Goal: Task Accomplishment & Management: Manage account settings

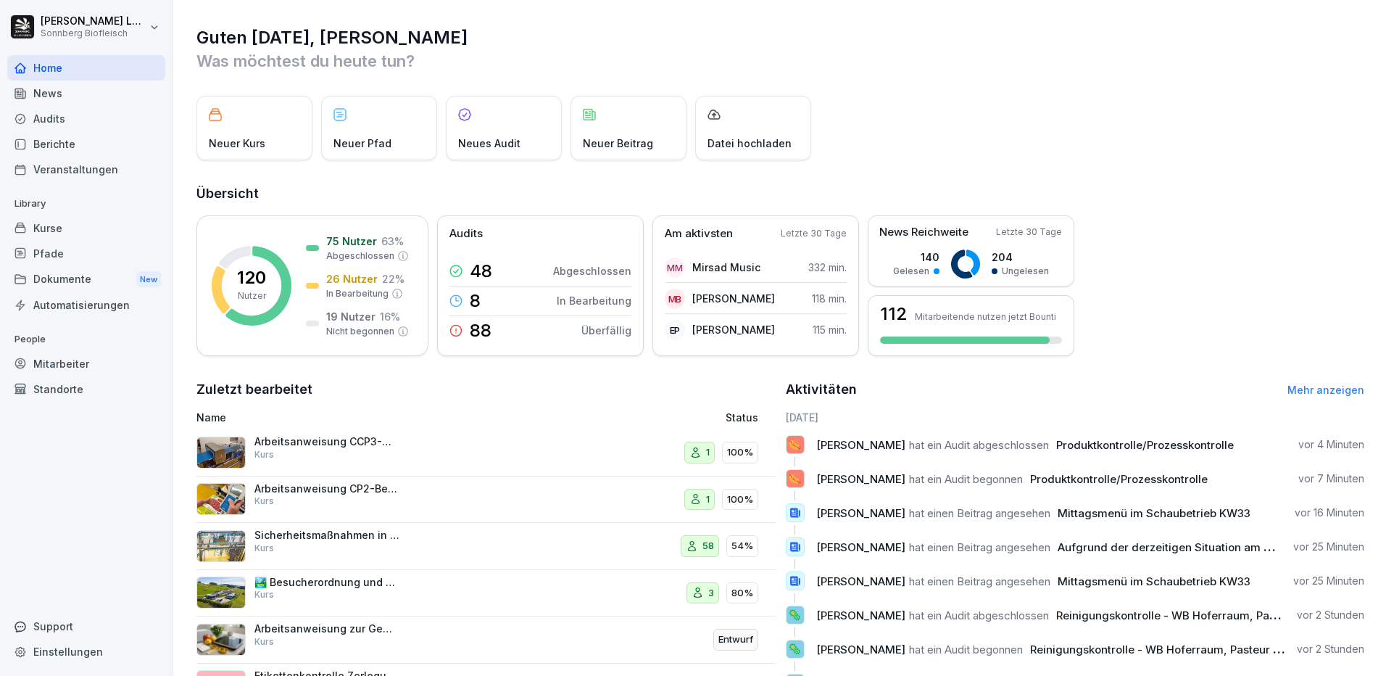
click at [80, 360] on div "Mitarbeiter" at bounding box center [86, 363] width 158 height 25
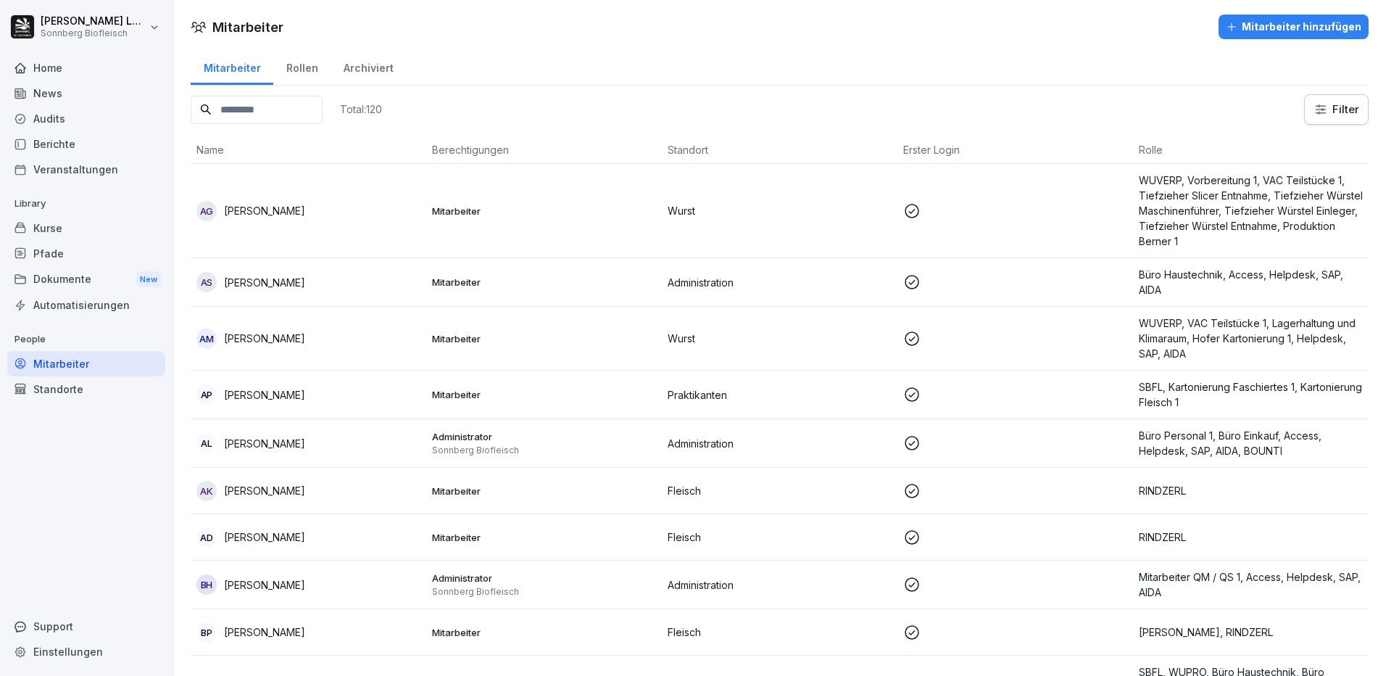
click at [242, 109] on input at bounding box center [257, 110] width 132 height 28
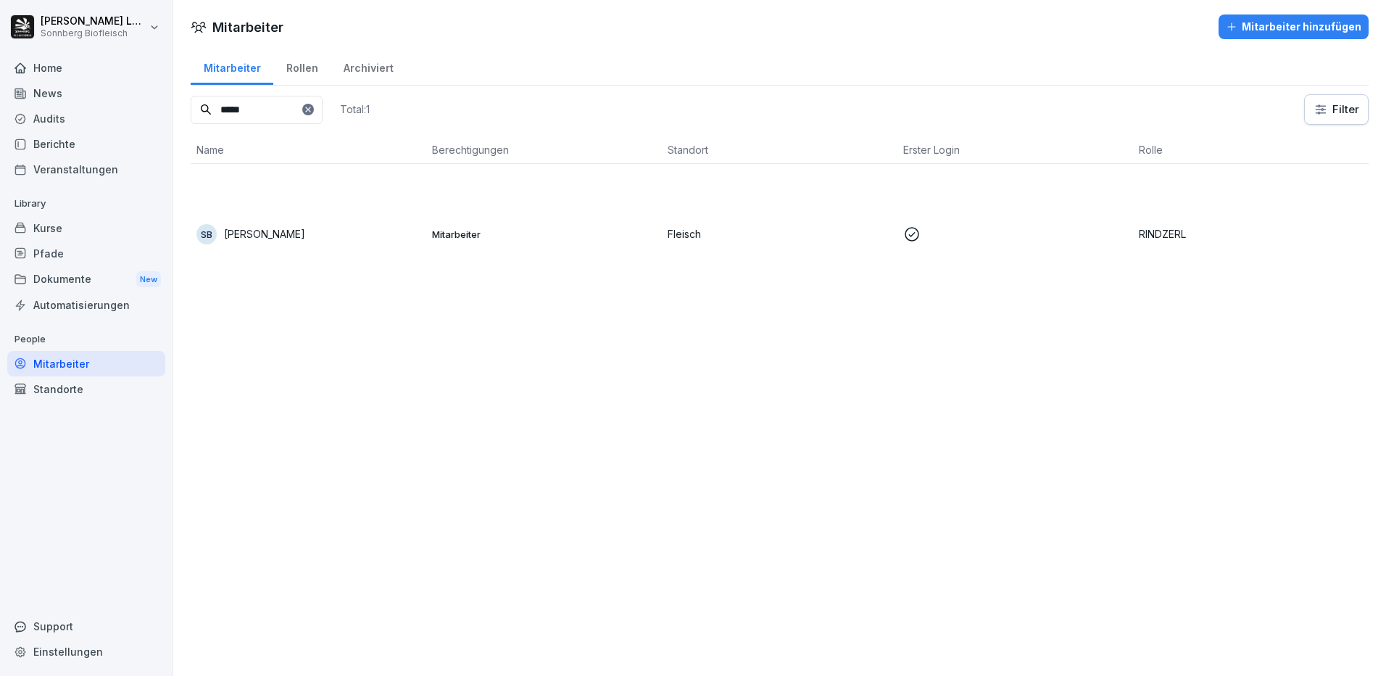
type input "*****"
click at [298, 235] on div "SB Steve Becker" at bounding box center [308, 234] width 224 height 20
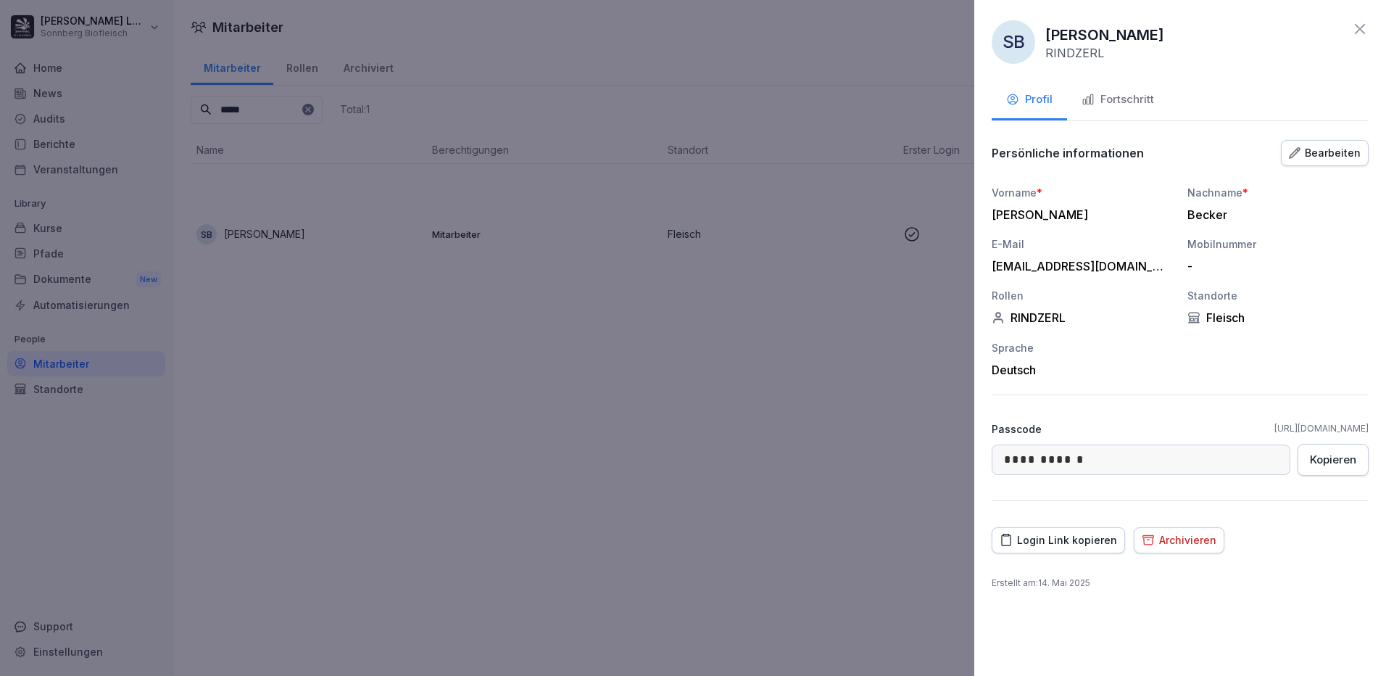
drag, startPoint x: 1137, startPoint y: 98, endPoint x: 1174, endPoint y: 132, distance: 50.3
click at [1137, 98] on div "Fortschritt" at bounding box center [1117, 99] width 72 height 17
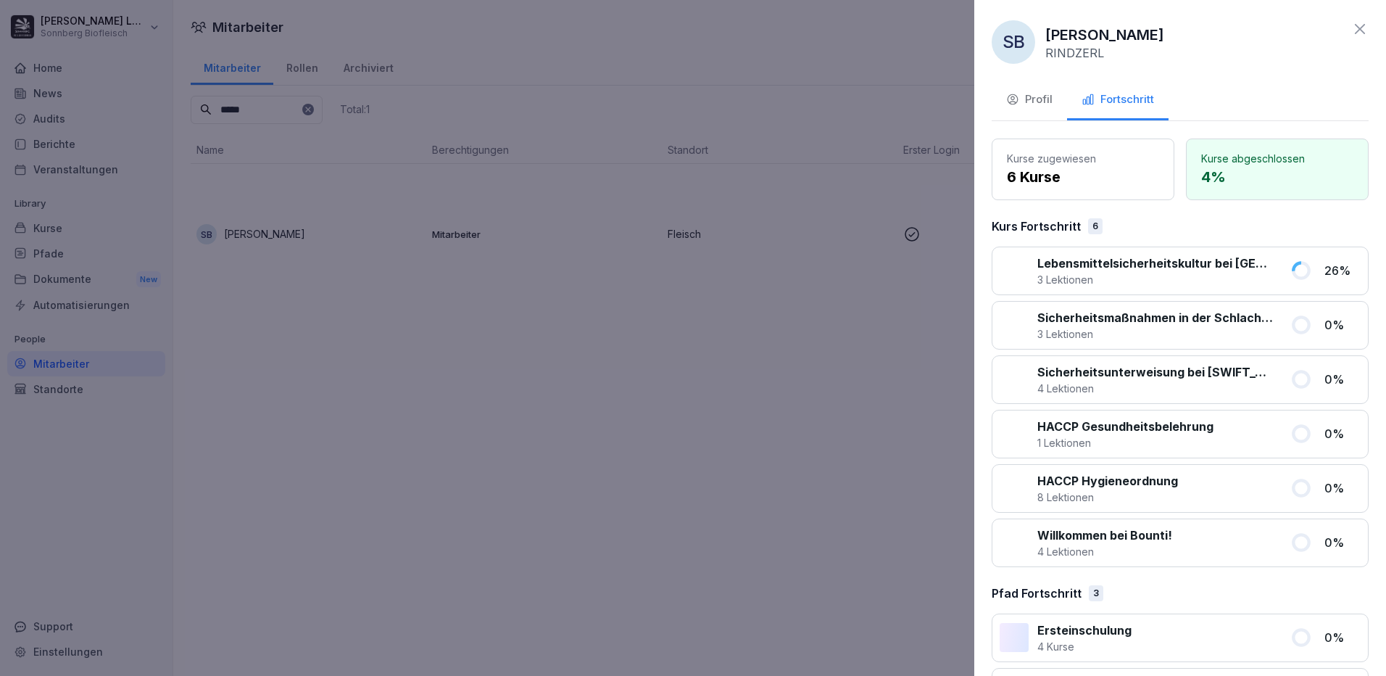
scroll to position [115, 0]
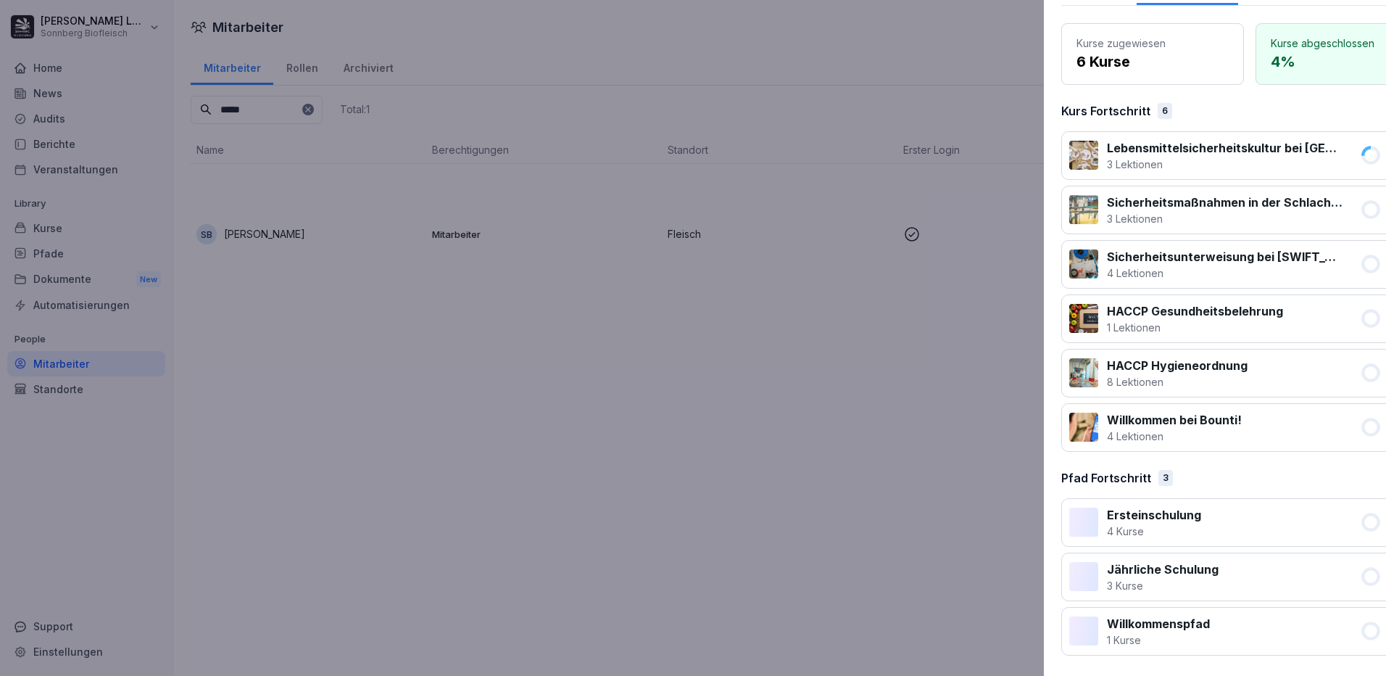
drag, startPoint x: 703, startPoint y: 366, endPoint x: 800, endPoint y: 348, distance: 98.8
click at [745, 339] on div at bounding box center [693, 338] width 1386 height 676
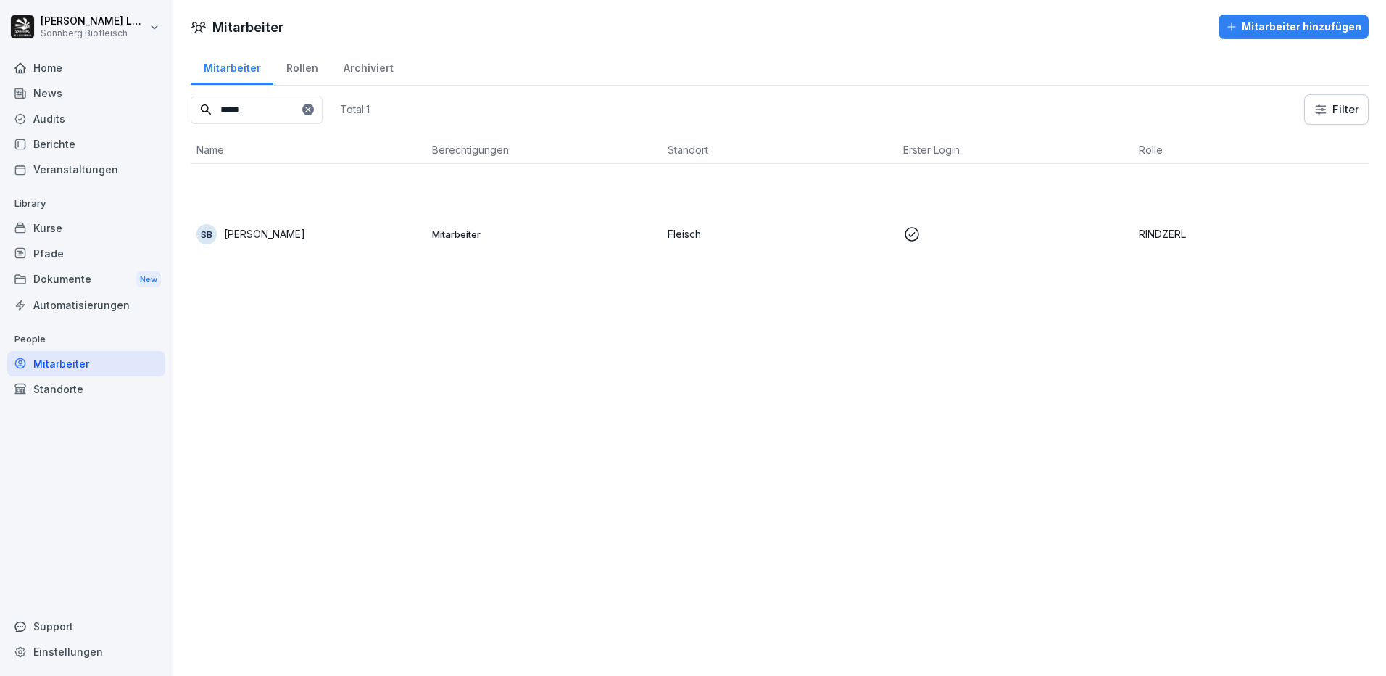
click at [707, 235] on p "Fleisch" at bounding box center [780, 233] width 224 height 15
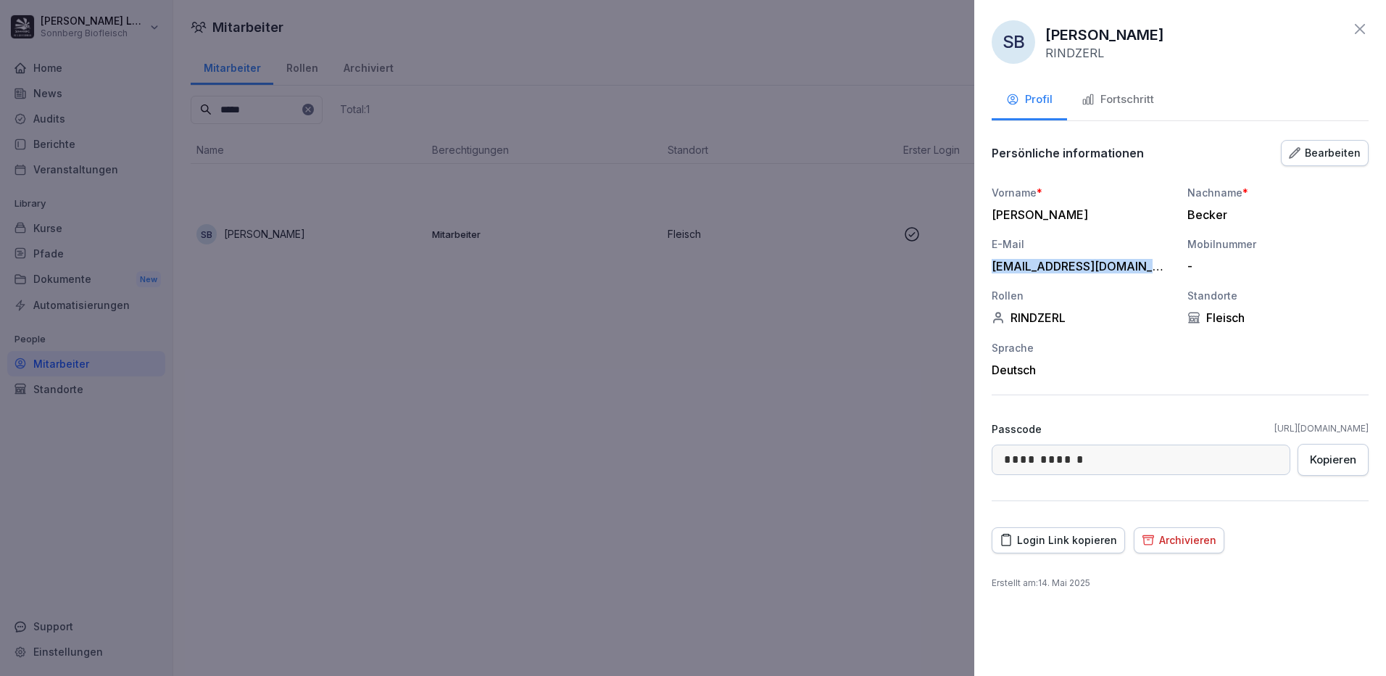
drag, startPoint x: 1152, startPoint y: 266, endPoint x: 987, endPoint y: 270, distance: 164.6
click at [987, 270] on div "**********" at bounding box center [1180, 338] width 412 height 676
copy div "beckerbarath95@gmail.com"
click at [1063, 535] on div "Login Link kopieren" at bounding box center [1058, 540] width 117 height 16
click at [584, 465] on div at bounding box center [693, 338] width 1386 height 676
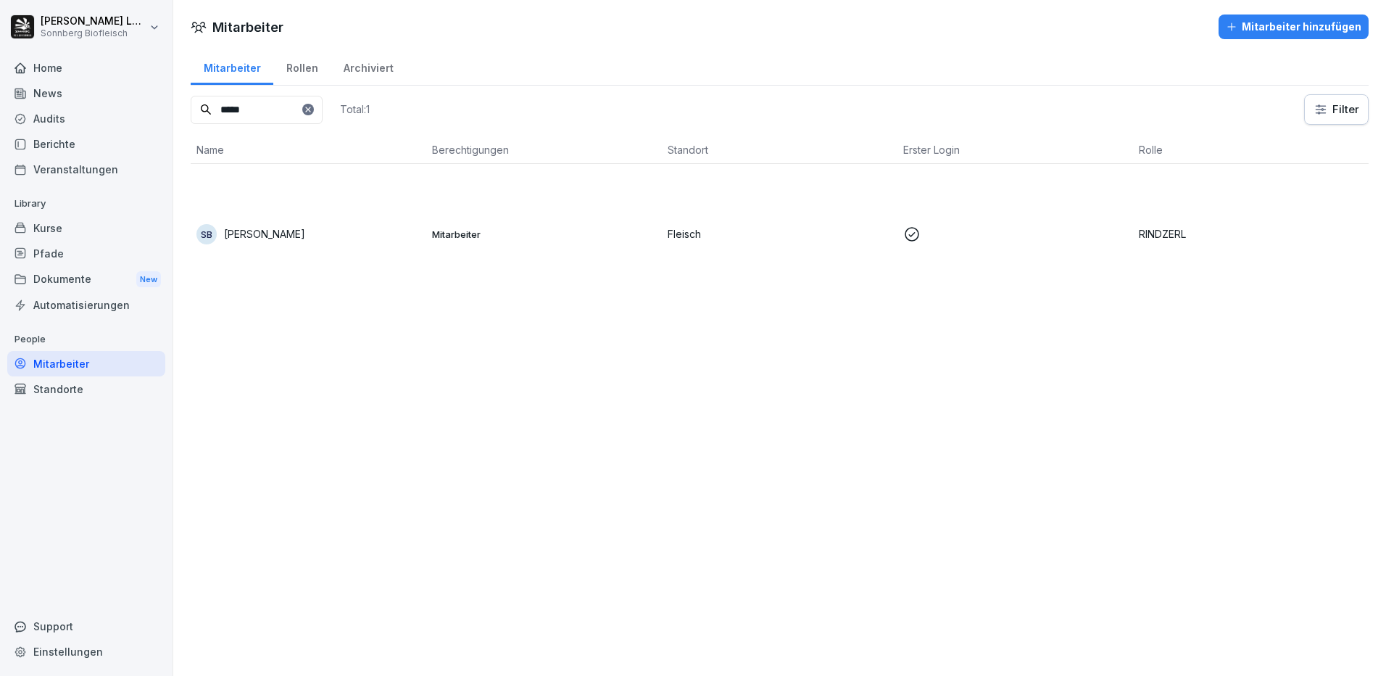
click at [312, 112] on icon at bounding box center [308, 109] width 9 height 9
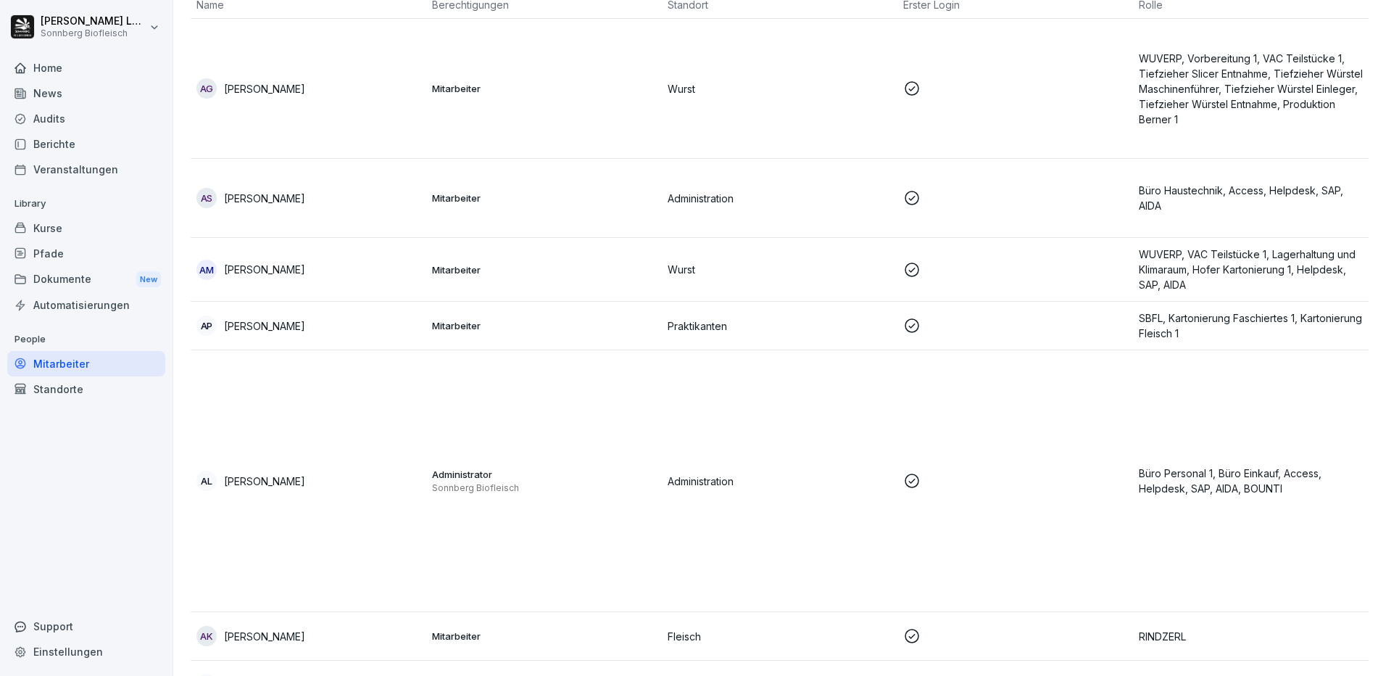
scroll to position [0, 0]
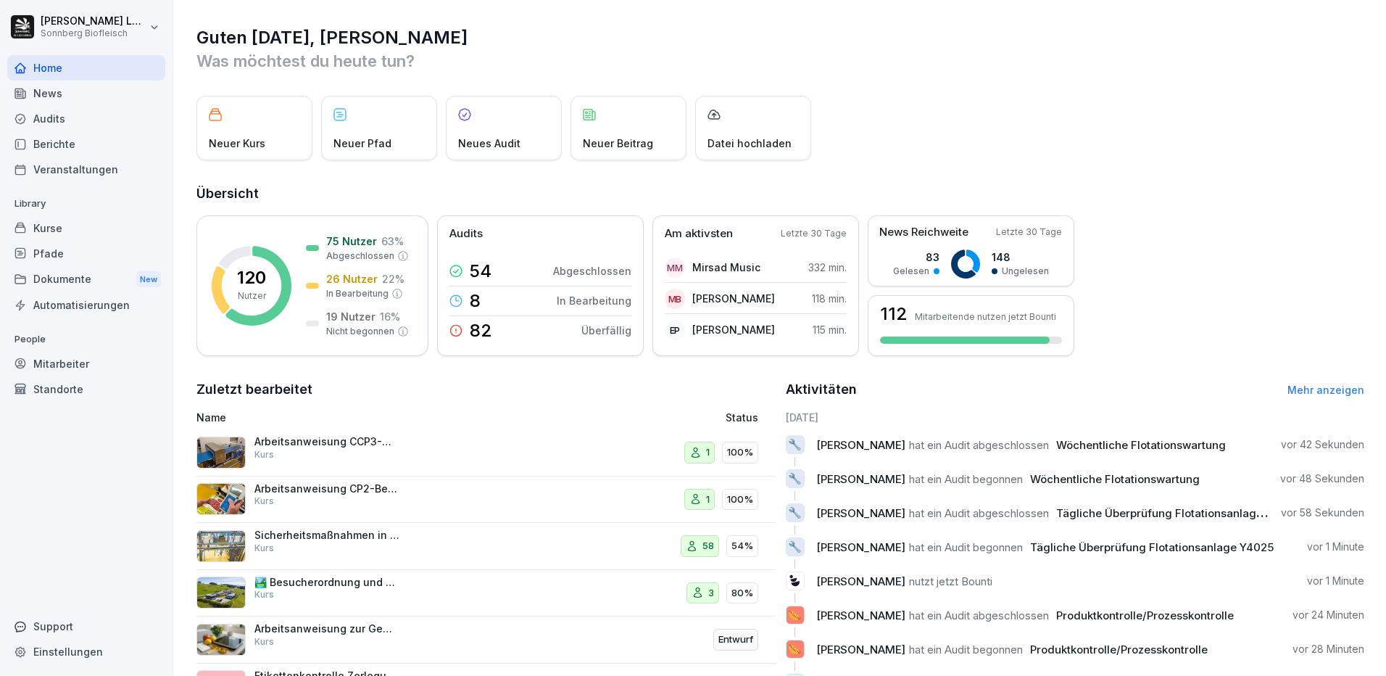
click at [54, 368] on div "Mitarbeiter" at bounding box center [86, 363] width 158 height 25
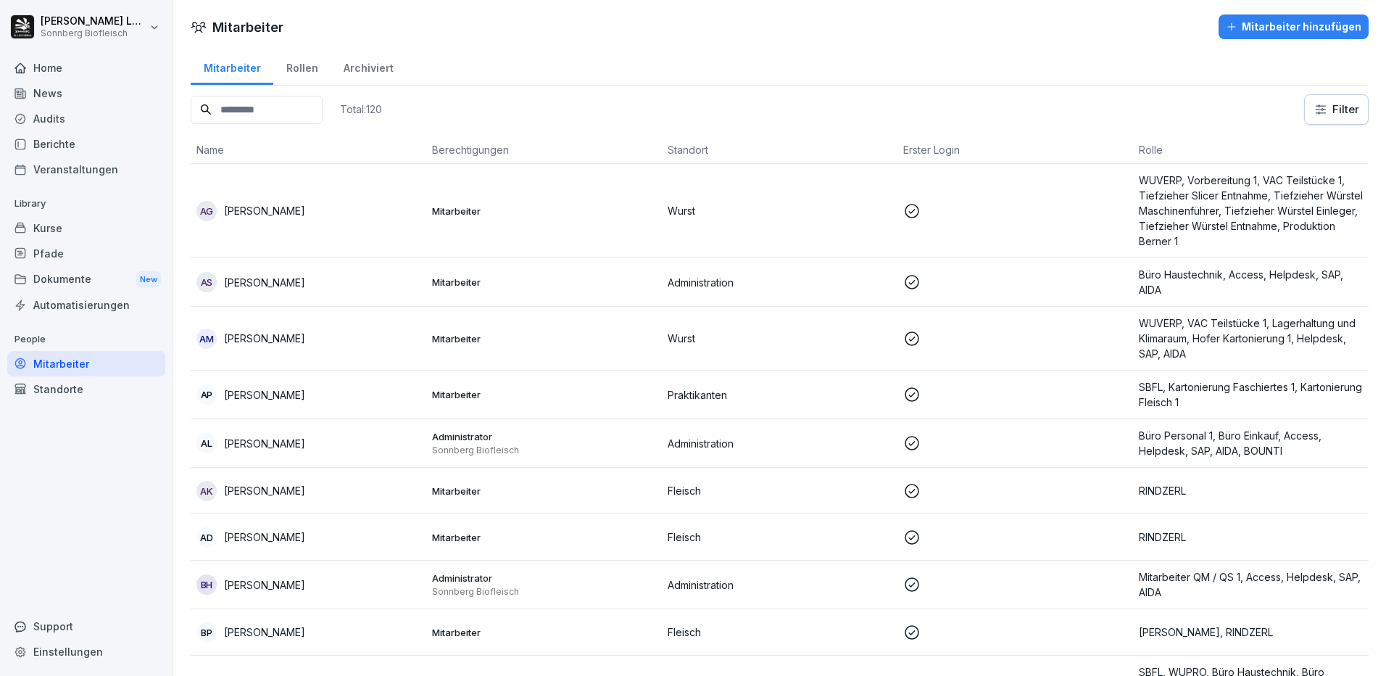
click at [291, 109] on input at bounding box center [257, 110] width 132 height 28
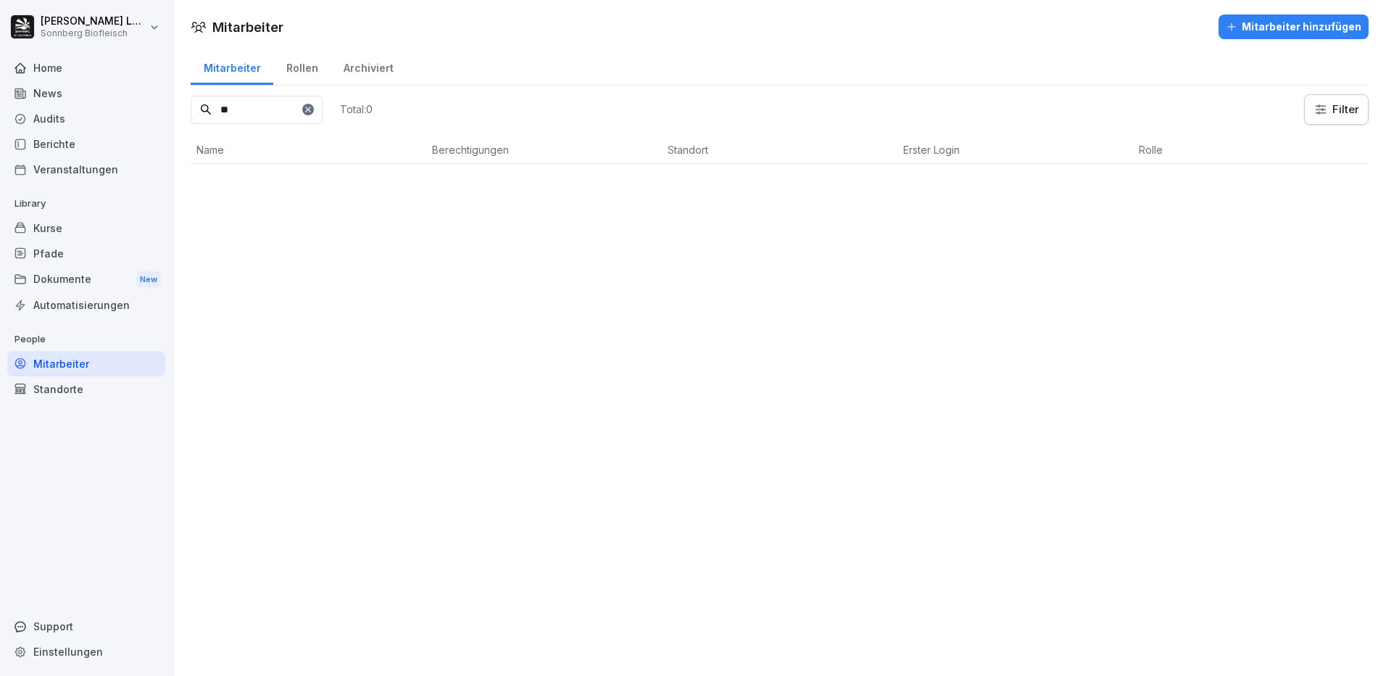
type input "*"
type input "*****"
click at [357, 212] on div "MM Mirsad Music" at bounding box center [308, 211] width 224 height 20
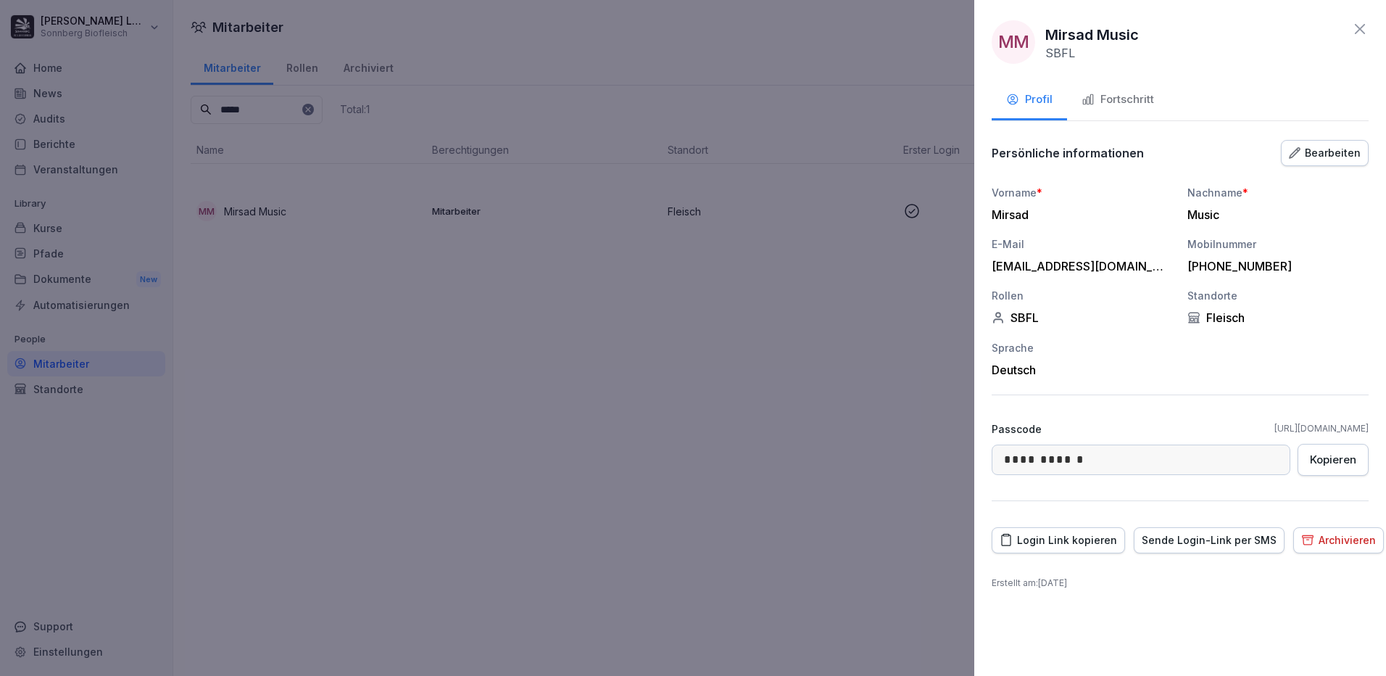
click at [1141, 98] on div "Fortschritt" at bounding box center [1117, 99] width 72 height 17
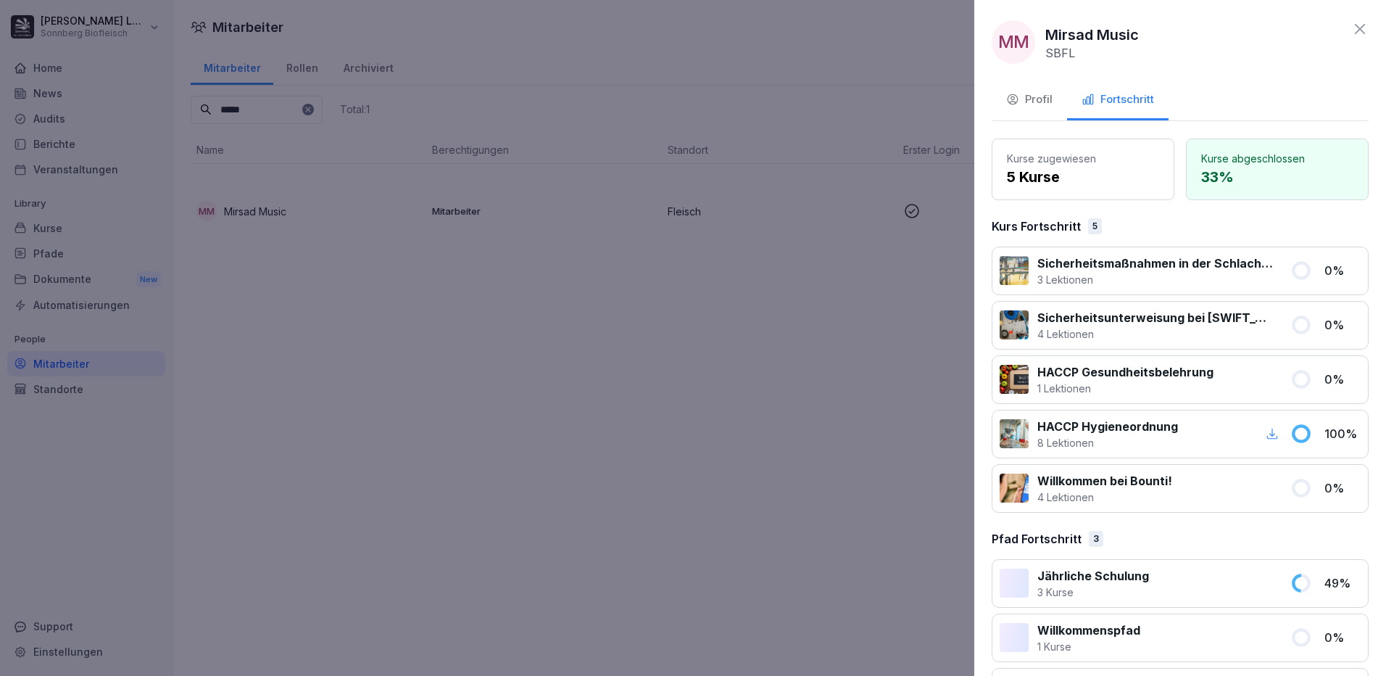
drag, startPoint x: 1348, startPoint y: 30, endPoint x: 1337, endPoint y: 32, distance: 11.1
click at [1351, 29] on icon at bounding box center [1359, 28] width 17 height 17
